Goal: Find contact information: Find contact information

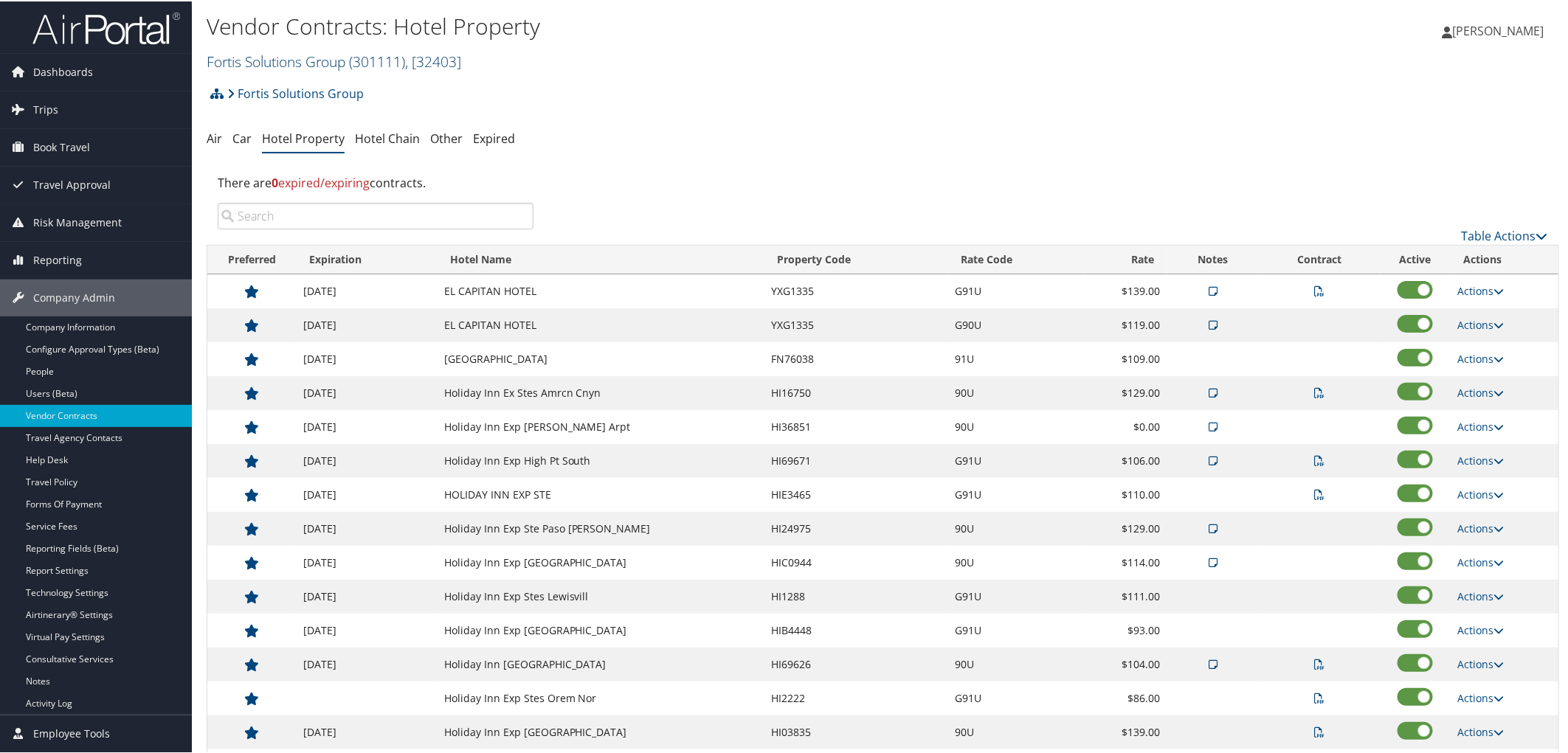
click at [276, 63] on link "Fortis Solutions Group ( 301111 ) , [ 32403 ]" at bounding box center [334, 60] width 255 height 20
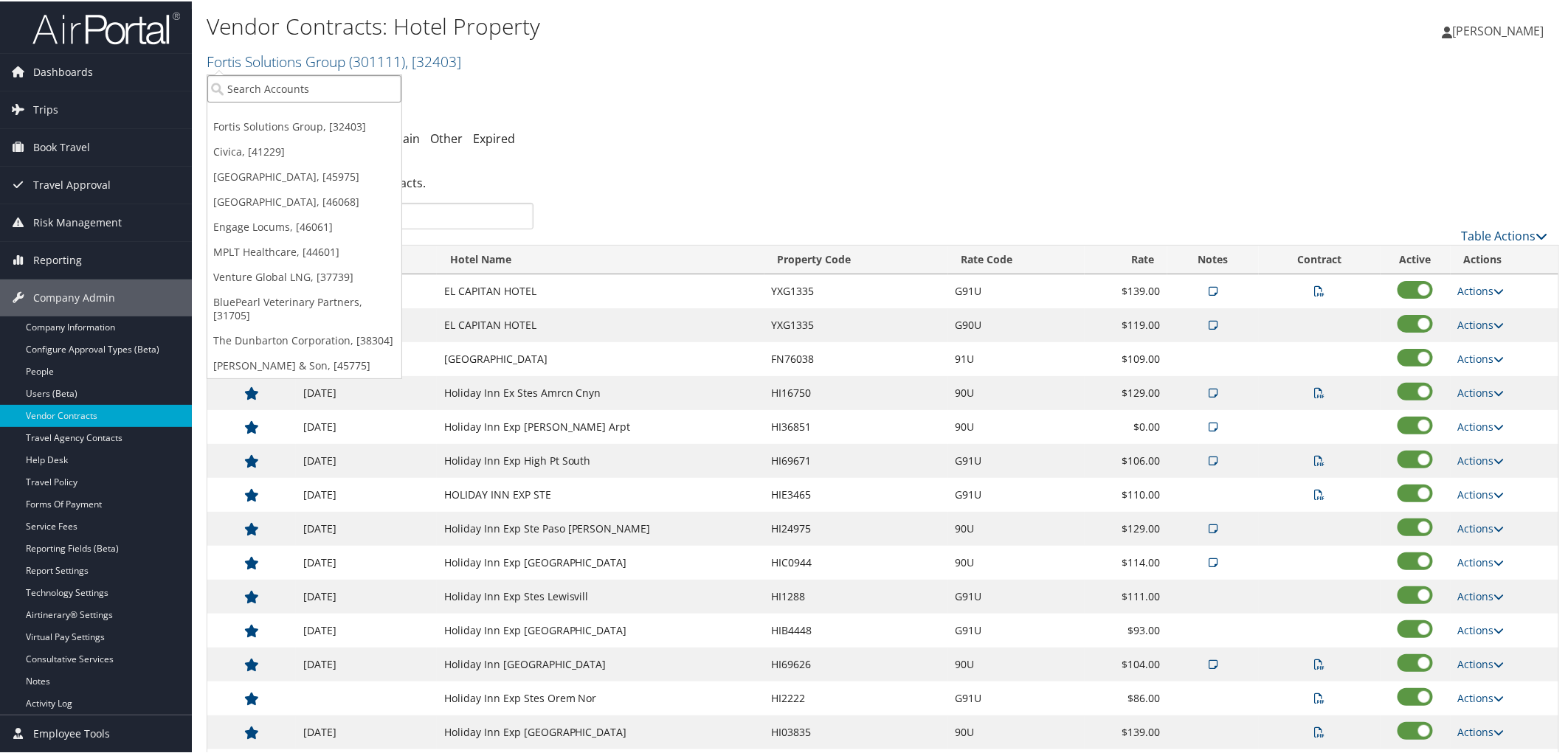
click at [271, 94] on input "search" at bounding box center [304, 88] width 194 height 28
type input "boston"
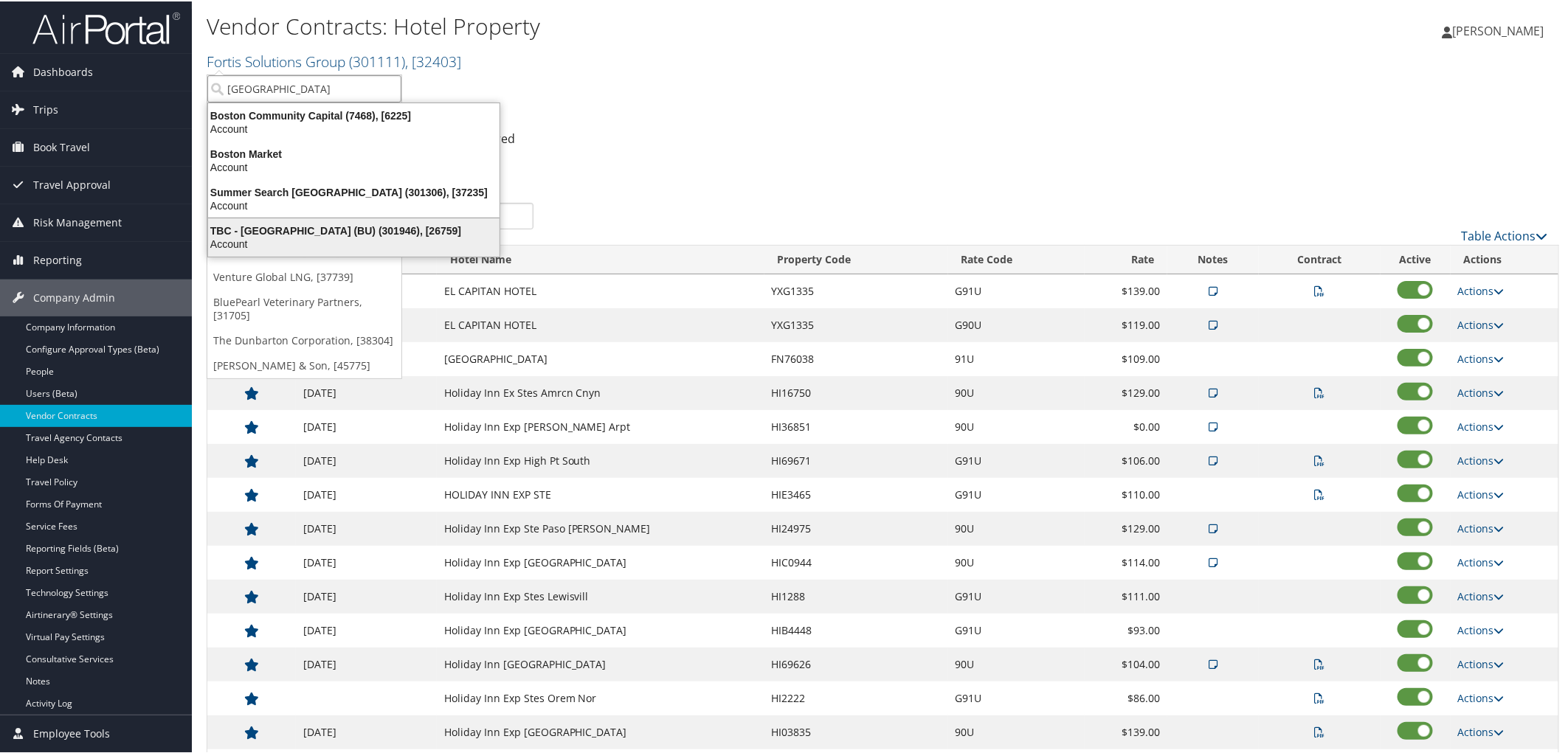
click at [294, 243] on div "Account" at bounding box center [354, 243] width 309 height 13
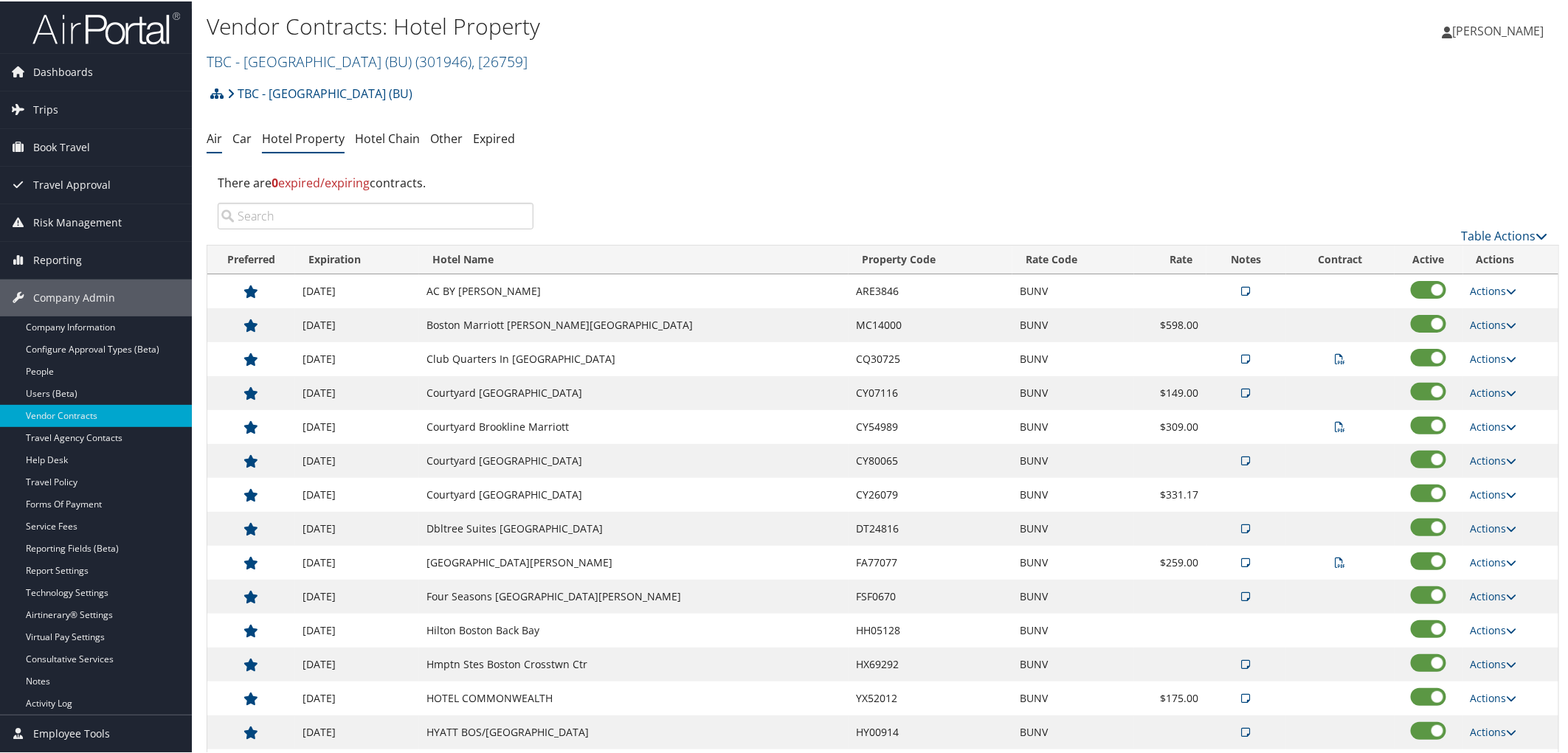
click at [218, 137] on link "Air" at bounding box center [214, 138] width 15 height 16
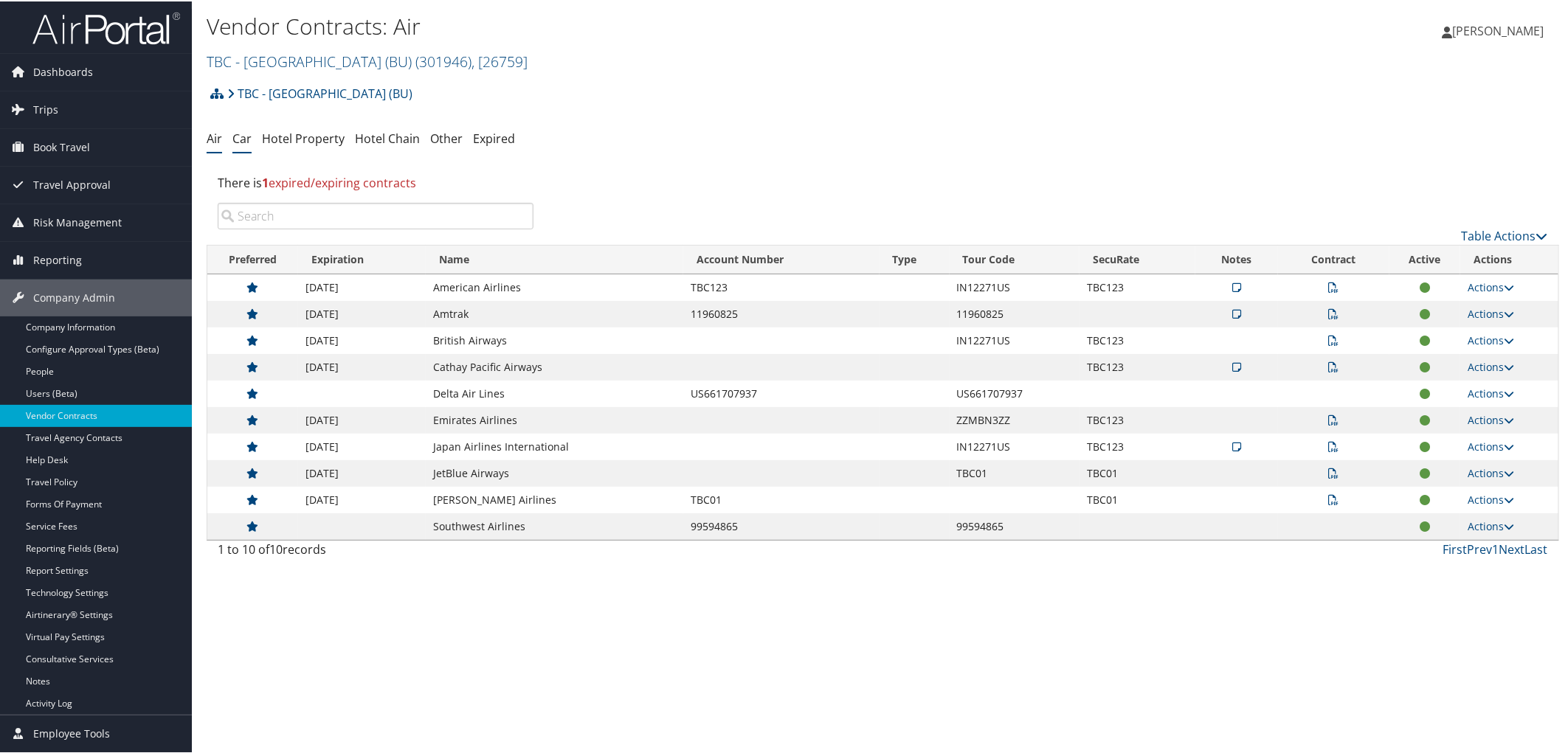
click at [243, 138] on link "Car" at bounding box center [242, 138] width 20 height 16
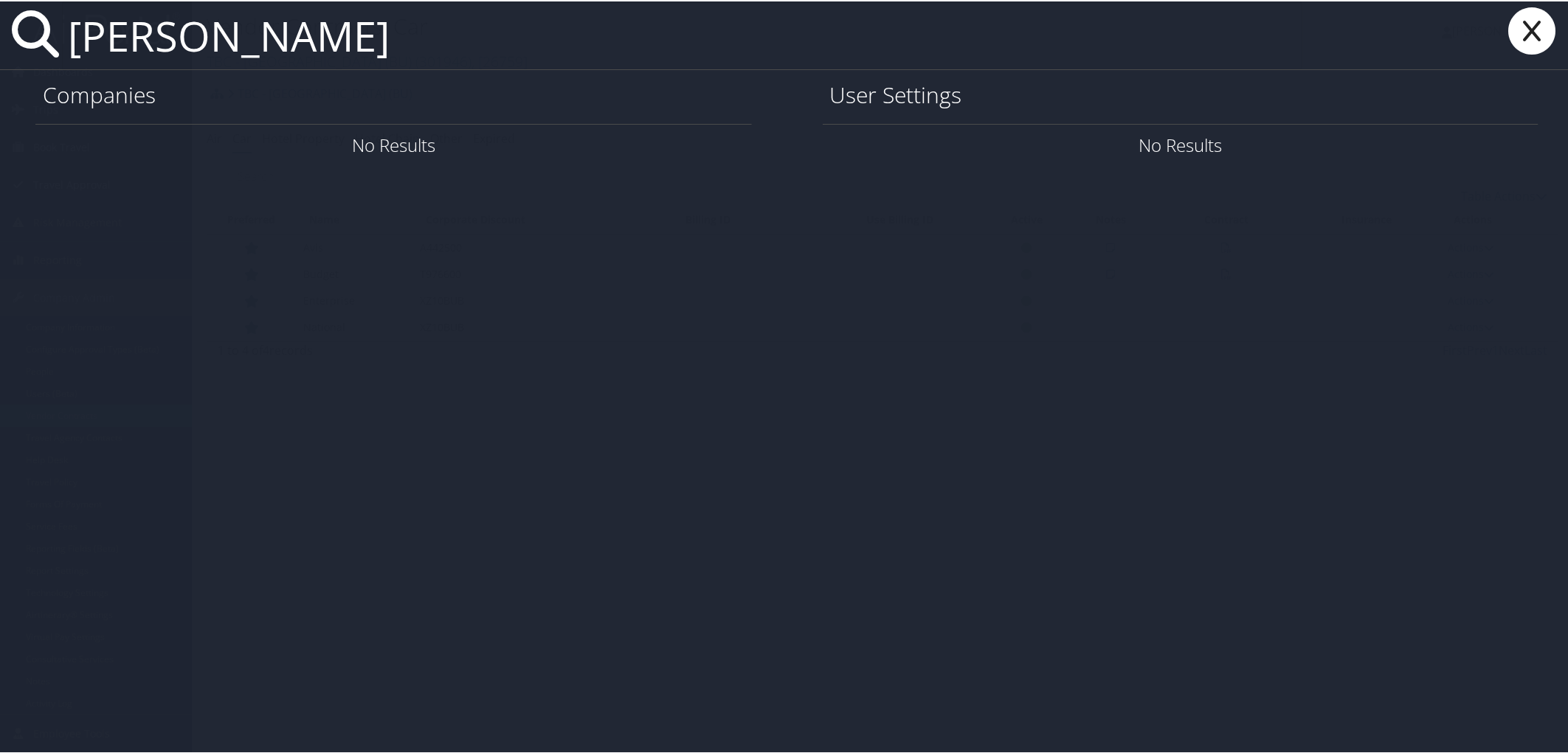
click at [212, 42] on input "jedidiah cha" at bounding box center [681, 33] width 1240 height 68
type input "jedidiah cha"
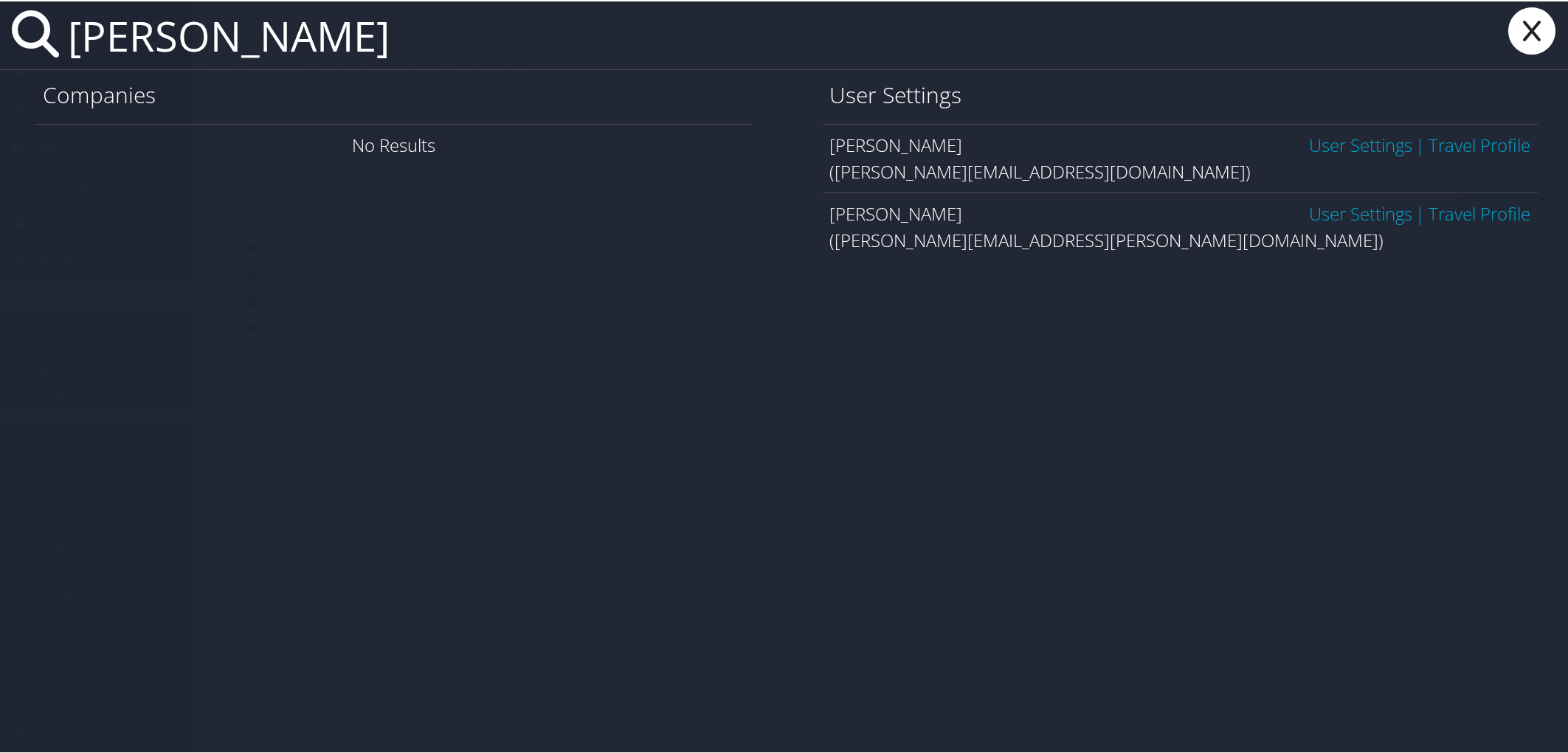
click at [1355, 146] on link "User Settings" at bounding box center [1360, 143] width 103 height 24
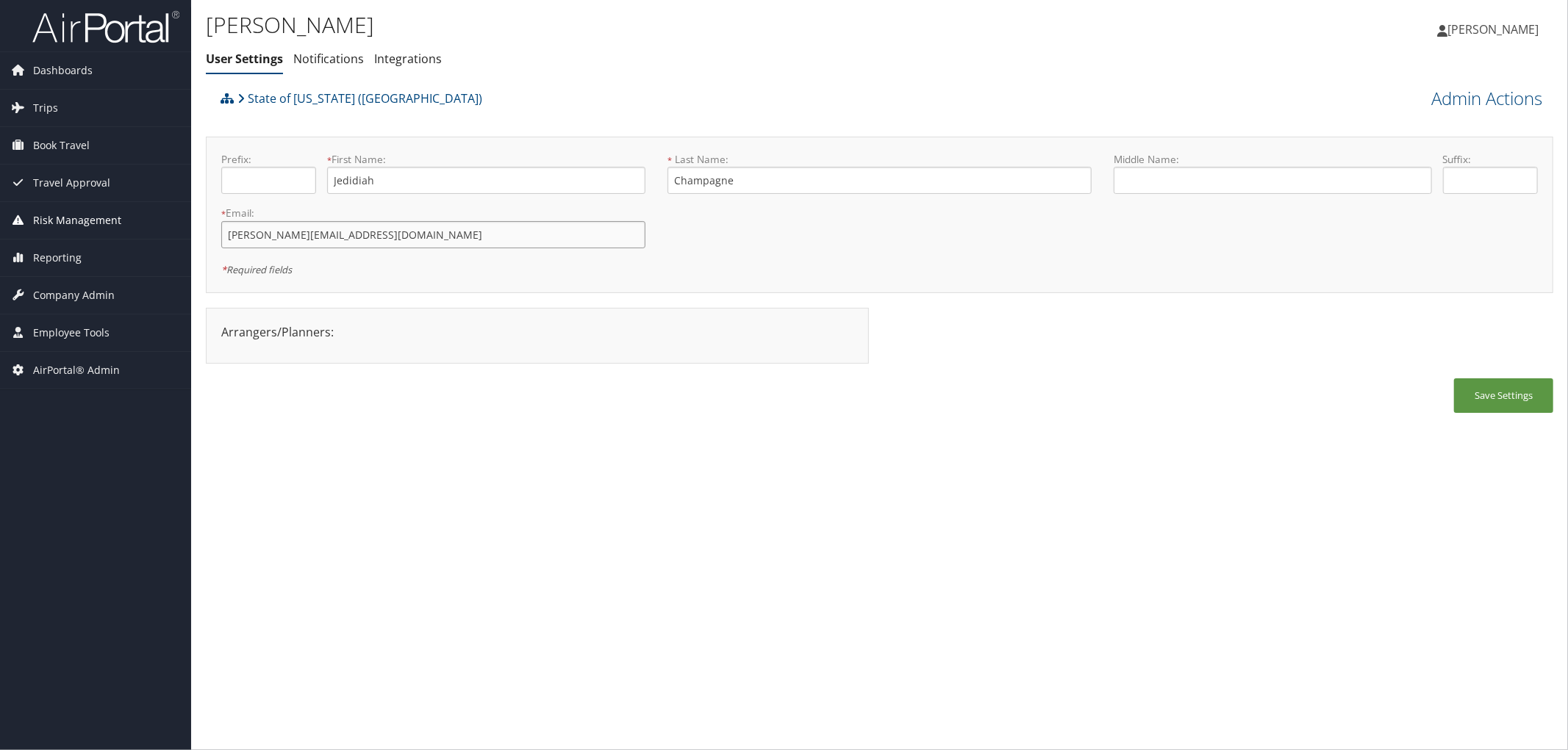
drag, startPoint x: 358, startPoint y: 237, endPoint x: 103, endPoint y: 233, distance: 255.0
click at [103, 233] on div "Dashboards AirPortal 360™ (Manager) AirPortal 360™ (Agent) My Travel Dashboard …" at bounding box center [784, 375] width 1568 height 750
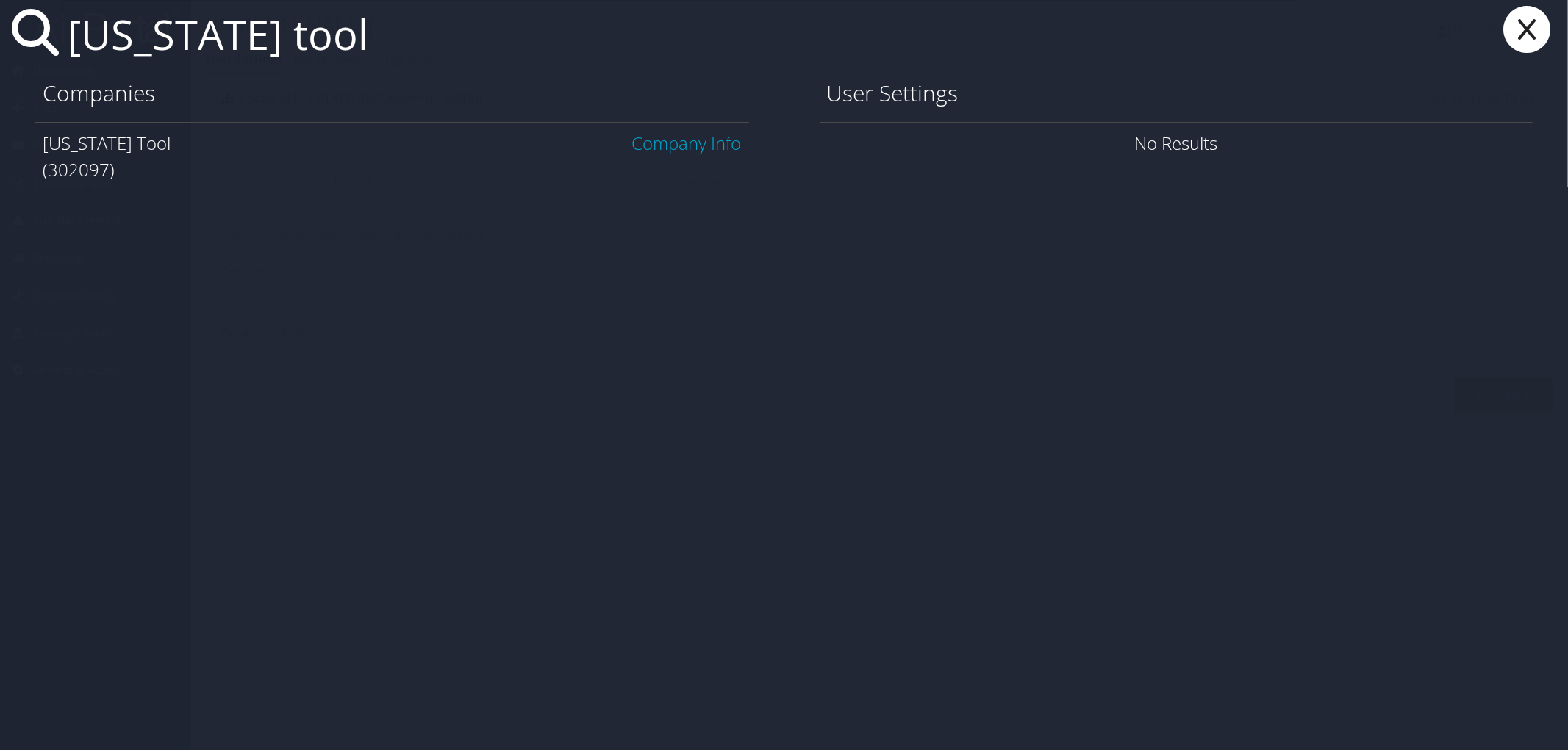
type input "[US_STATE] tool"
click at [697, 143] on link "Company Info" at bounding box center [686, 143] width 110 height 24
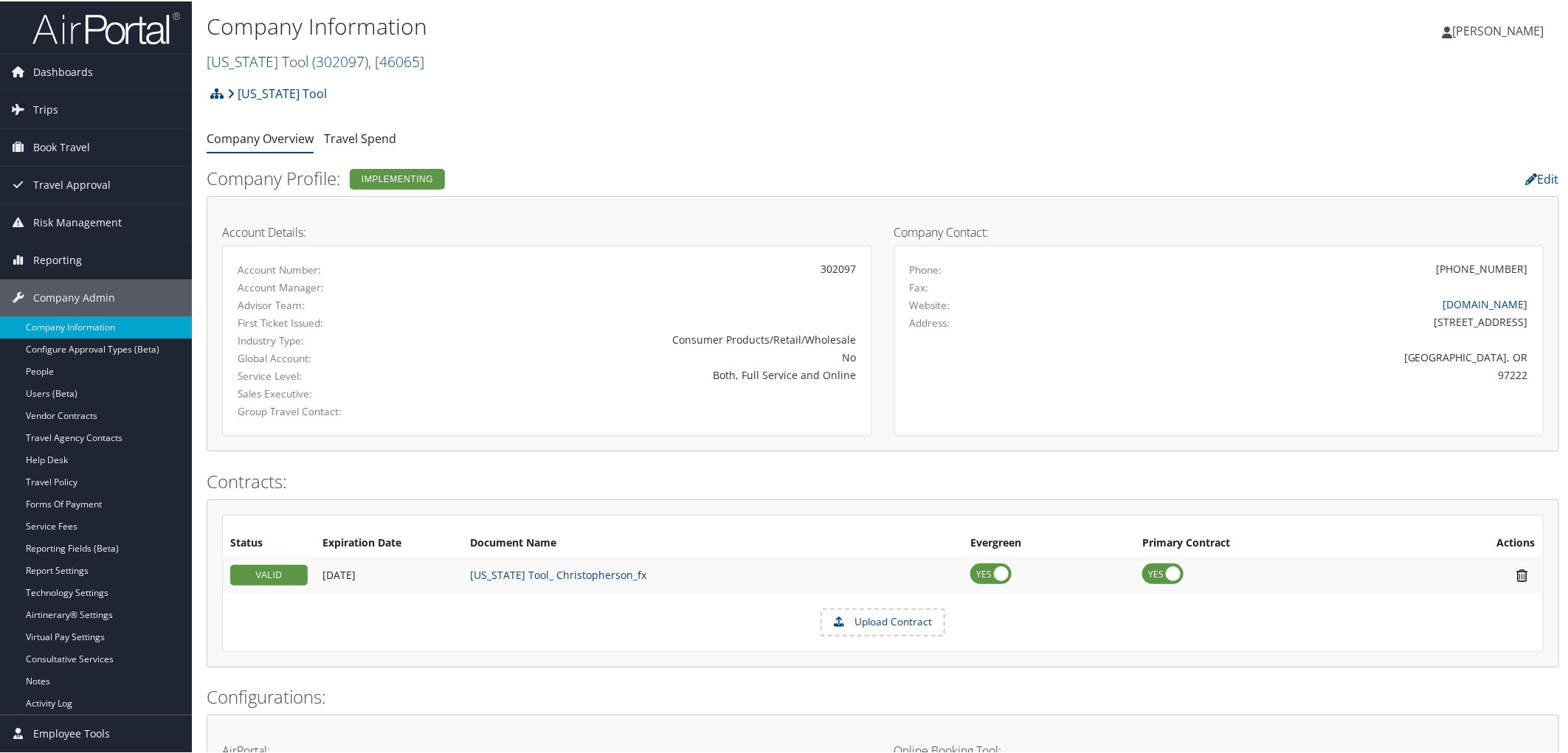
drag, startPoint x: 1442, startPoint y: 304, endPoint x: 1529, endPoint y: 301, distance: 87.1
click at [1529, 301] on div "oregontool.com" at bounding box center [1299, 302] width 480 height 15
copy link "oregontool.com"
drag, startPoint x: 1396, startPoint y: 322, endPoint x: 1522, endPoint y: 326, distance: 126.1
click at [1522, 326] on div "4909 SE International Way" at bounding box center [1299, 320] width 480 height 15
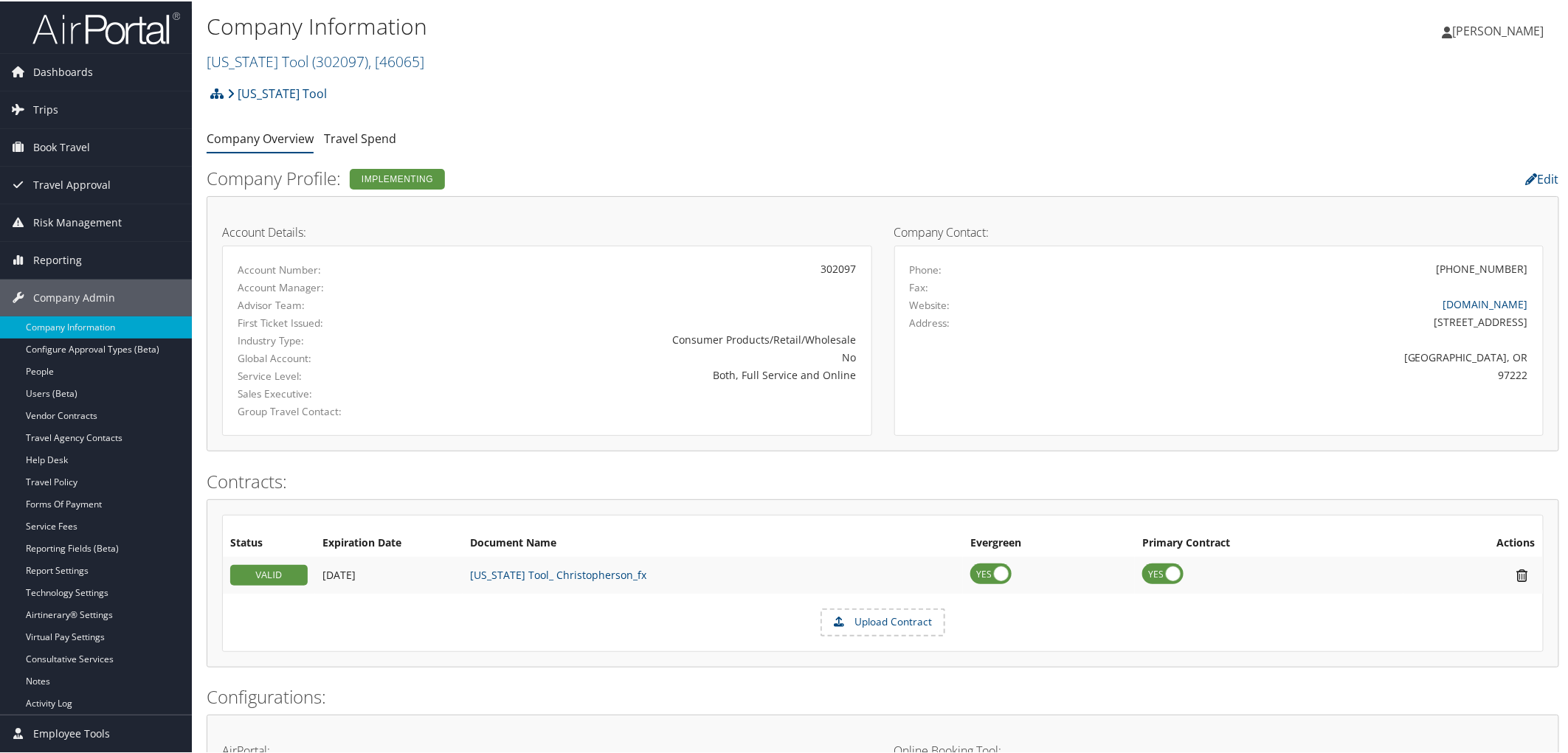
copy div "4909 SE International Way"
drag, startPoint x: 1494, startPoint y: 374, endPoint x: 1522, endPoint y: 373, distance: 28.0
click at [1522, 373] on div "97222" at bounding box center [1299, 373] width 458 height 15
copy div "97222"
click at [334, 130] on link "Travel Spend" at bounding box center [360, 138] width 72 height 16
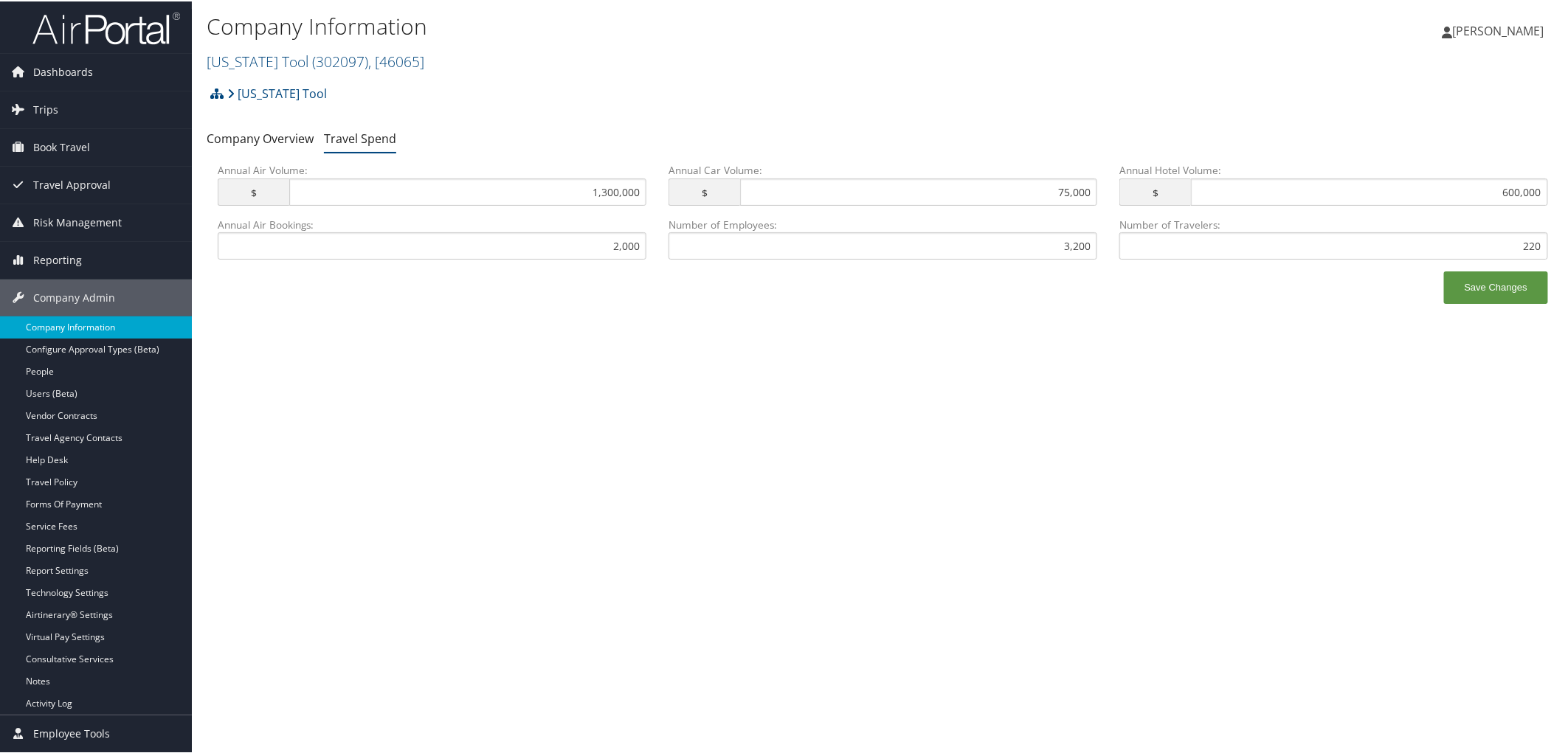
click at [85, 329] on link "Company Information" at bounding box center [96, 326] width 192 height 22
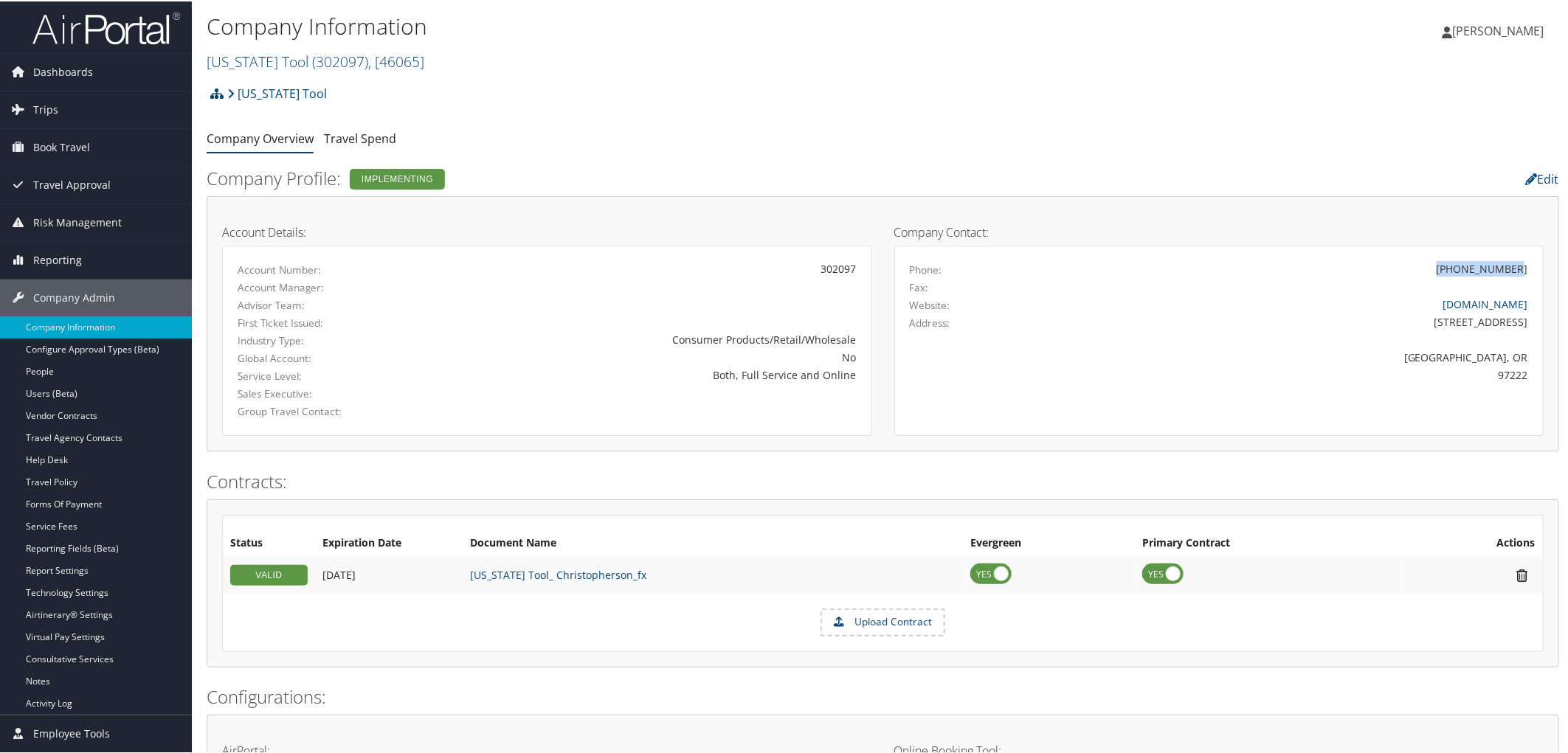
drag, startPoint x: 1452, startPoint y: 264, endPoint x: 1518, endPoint y: 264, distance: 66.0
click at [1518, 264] on div "(503) 653-8881" at bounding box center [1482, 267] width 91 height 15
copy div "(503) 653-888"
drag, startPoint x: 1451, startPoint y: 256, endPoint x: 1458, endPoint y: 265, distance: 11.4
click at [1451, 260] on div "Phone: (503) 653-8881 Fax: Website: oregontool.com Address: 4909 SE Internation…" at bounding box center [1219, 339] width 650 height 190
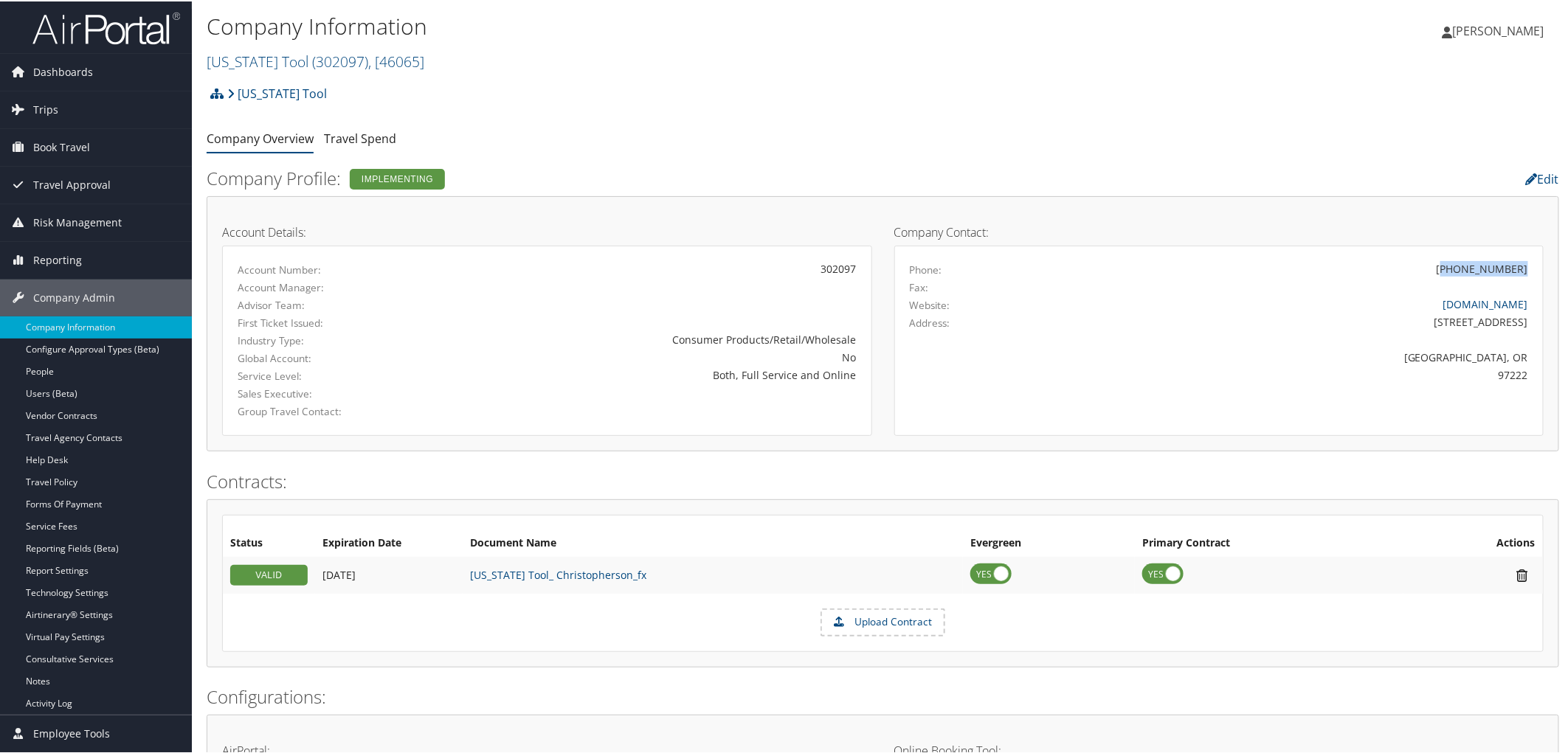
drag, startPoint x: 1454, startPoint y: 269, endPoint x: 1521, endPoint y: 268, distance: 67.0
click at [1521, 268] on div "(503) 653-8881" at bounding box center [1482, 267] width 91 height 15
copy div "503) 653-8881"
click at [681, 107] on div "Oregon Tool Account Structure Oregon Tool (302097) IMPLEMENTING Create Child × …" at bounding box center [883, 97] width 1352 height 40
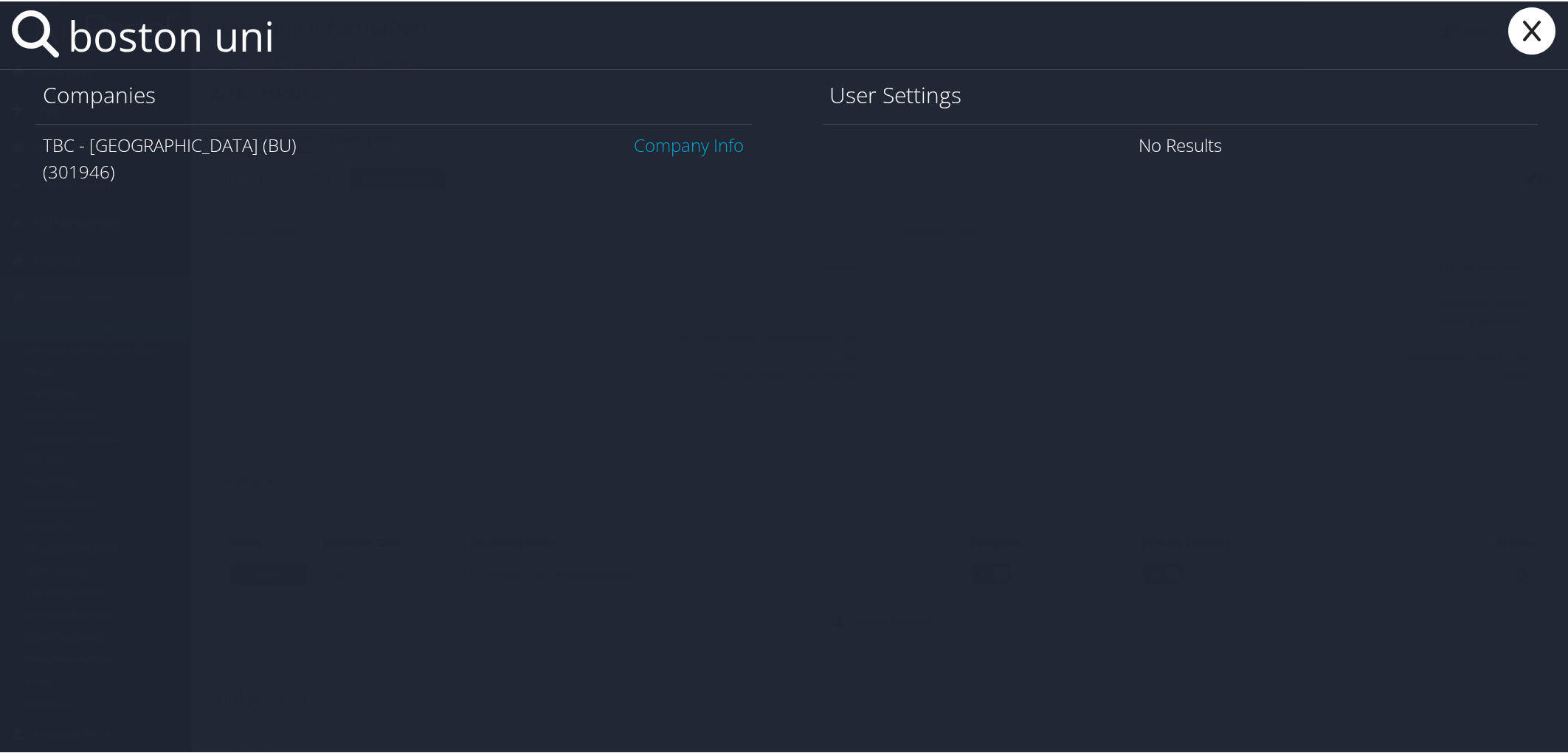
type input "boston uni"
click at [703, 146] on link "Company Info" at bounding box center [689, 143] width 110 height 24
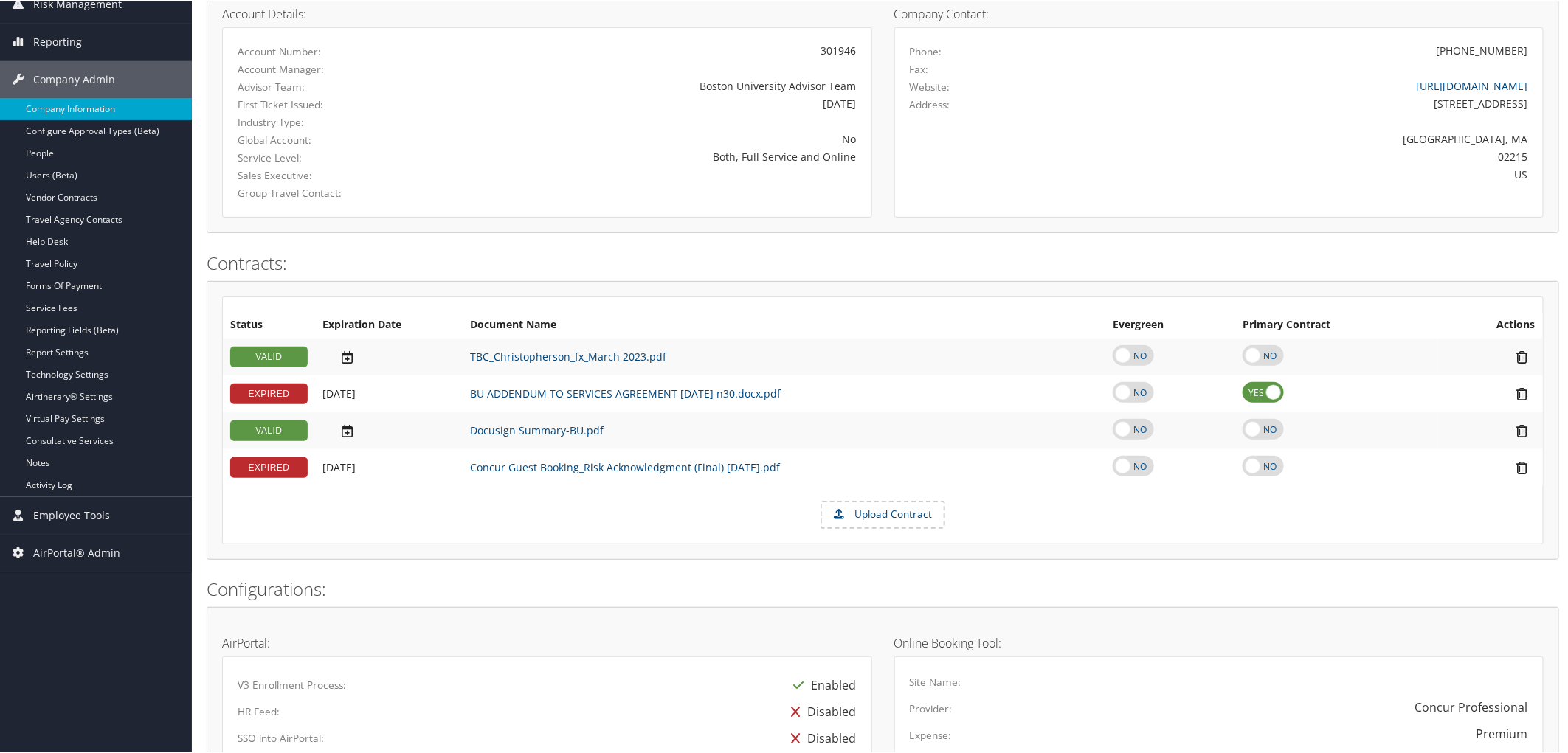
scroll to position [246, 0]
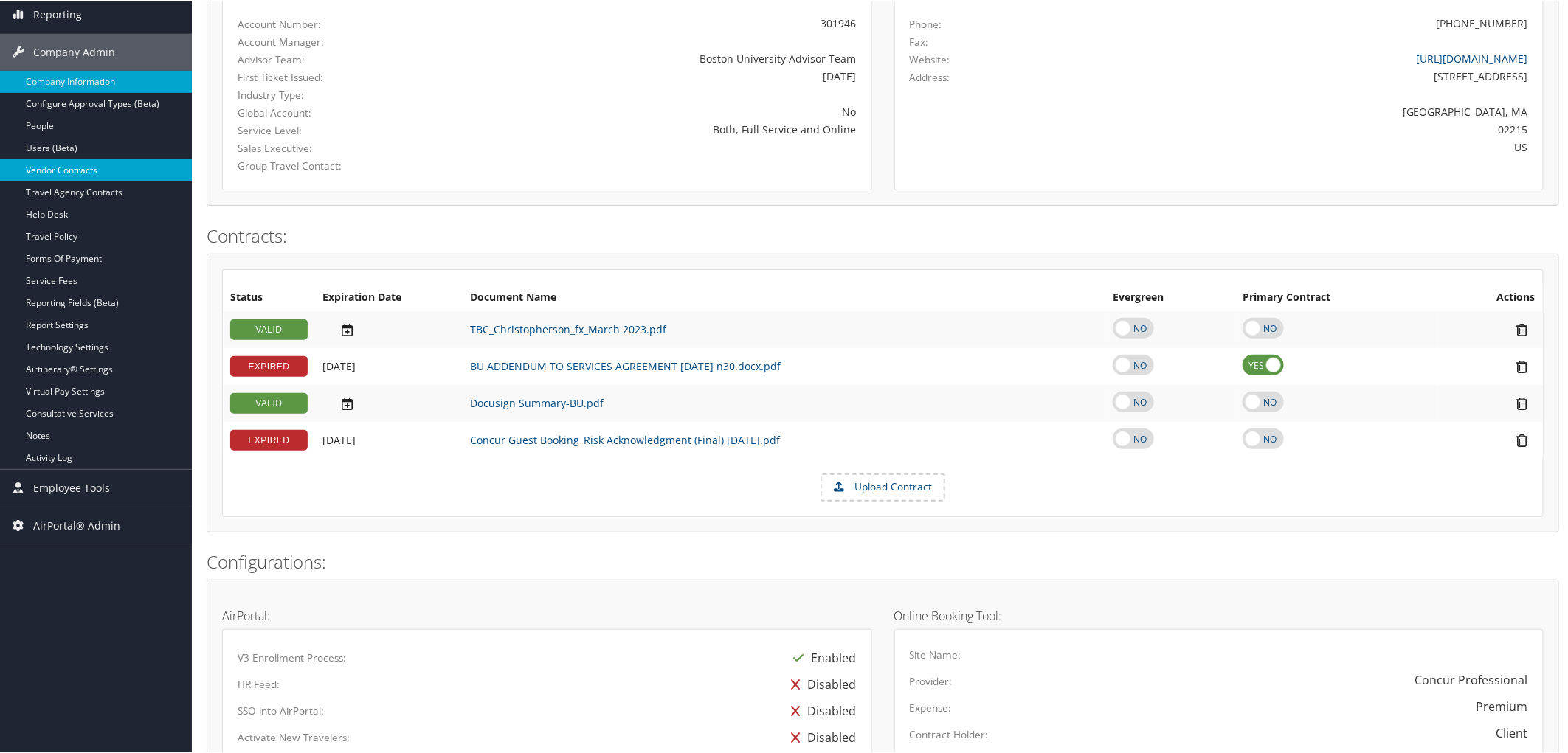
click at [83, 162] on link "Vendor Contracts" at bounding box center [96, 169] width 192 height 22
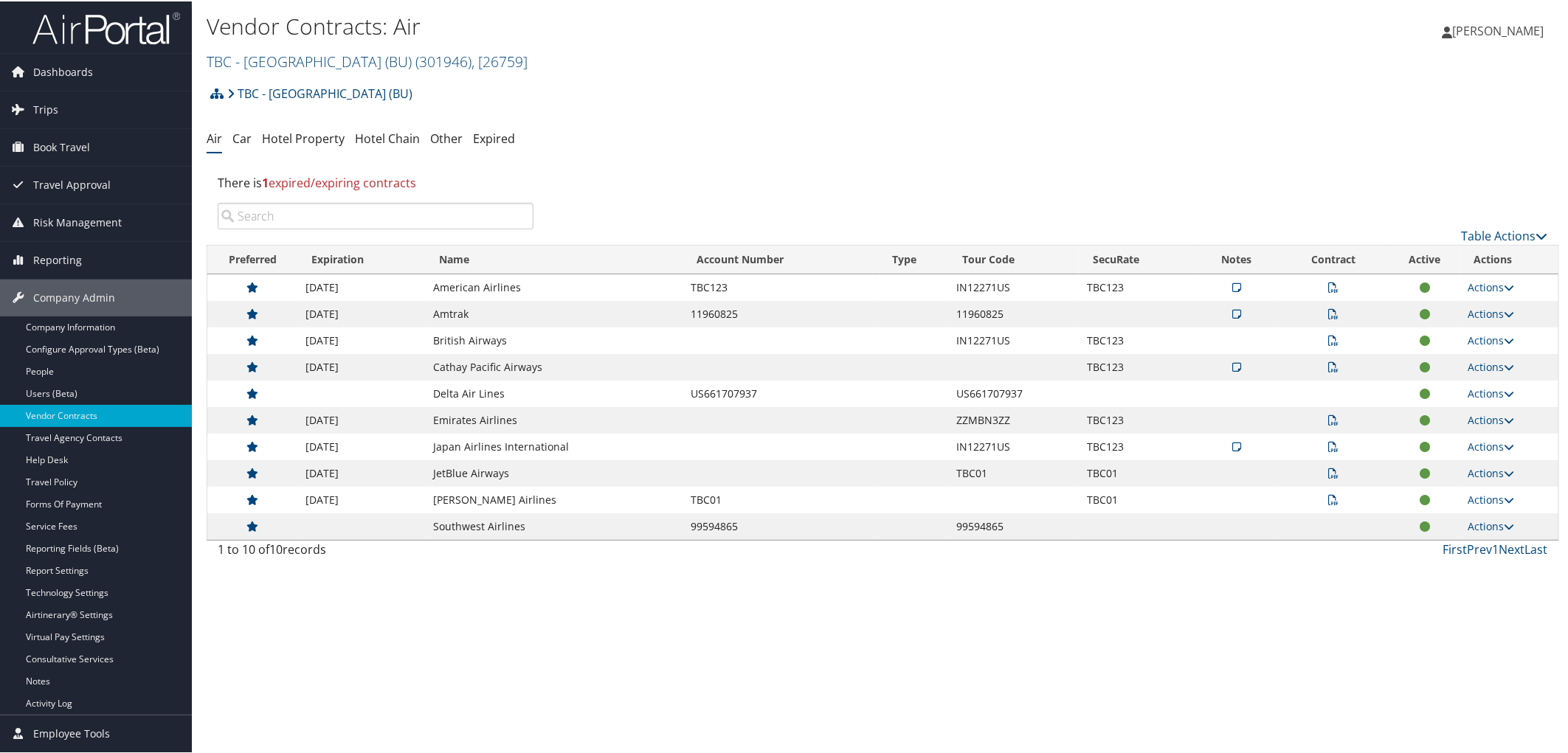
click at [1043, 166] on div "There is 1 expired/expiring contracts" at bounding box center [883, 181] width 1352 height 40
